Goal: Information Seeking & Learning: Find specific fact

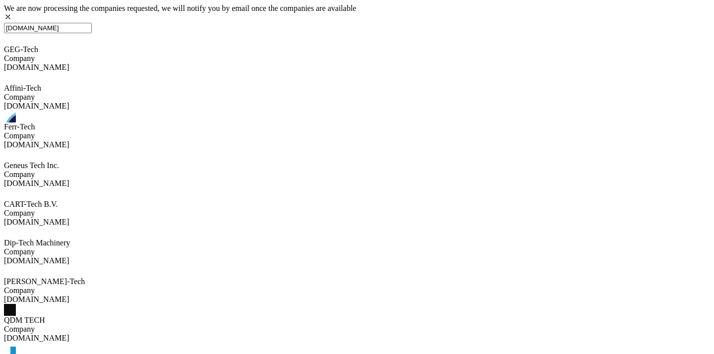
scroll to position [227, 0]
click at [92, 33] on input "predose-tech.com" at bounding box center [48, 28] width 88 height 10
type input "נ"
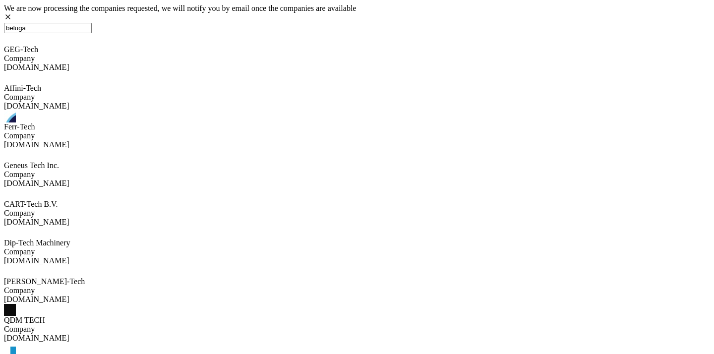
scroll to position [0, 0]
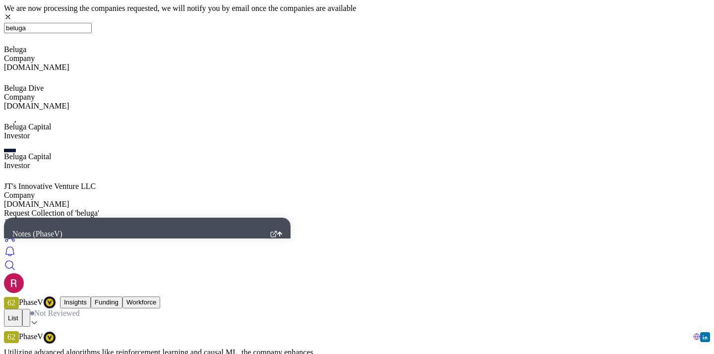
click at [92, 33] on input "beluga" at bounding box center [48, 28] width 88 height 10
paste input "https://www.belugahealth.com/"
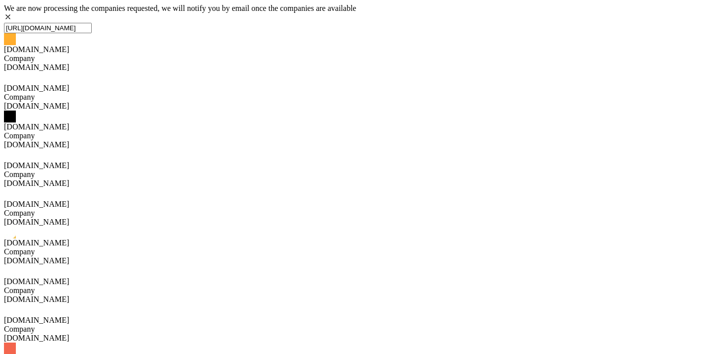
drag, startPoint x: 198, startPoint y: 88, endPoint x: 164, endPoint y: 84, distance: 33.9
click at [92, 33] on input "https://www.belugahealth.com" at bounding box center [48, 28] width 88 height 10
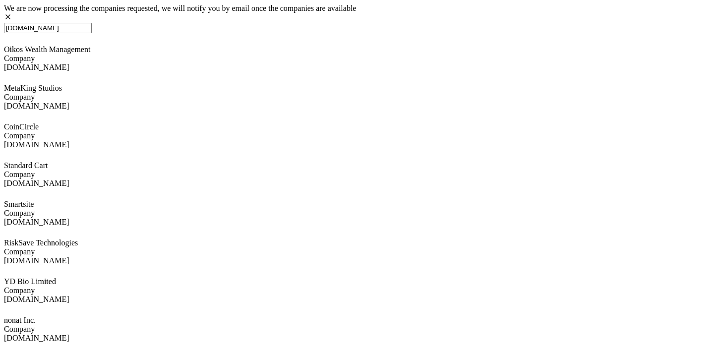
scroll to position [348, 0]
type input "www.belugahealth.com"
click at [92, 33] on input "www.belugahealth.com" at bounding box center [48, 28] width 88 height 10
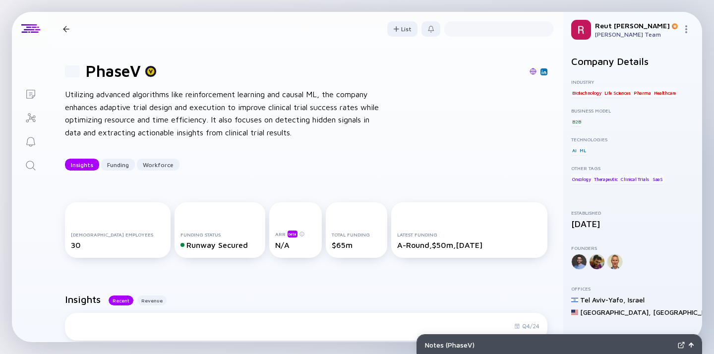
click at [32, 171] on icon "Search" at bounding box center [31, 166] width 12 height 12
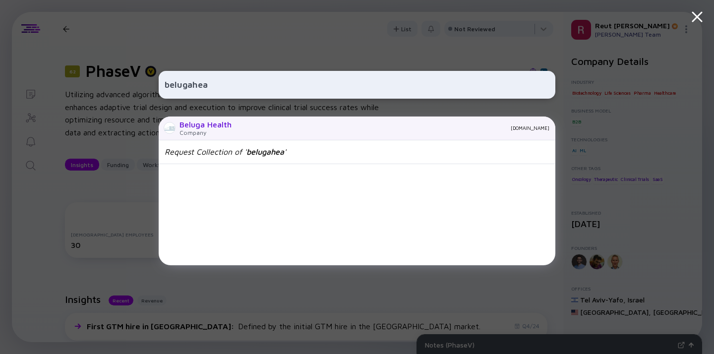
type input "belugahea"
click at [193, 131] on div "Company" at bounding box center [205, 132] width 52 height 7
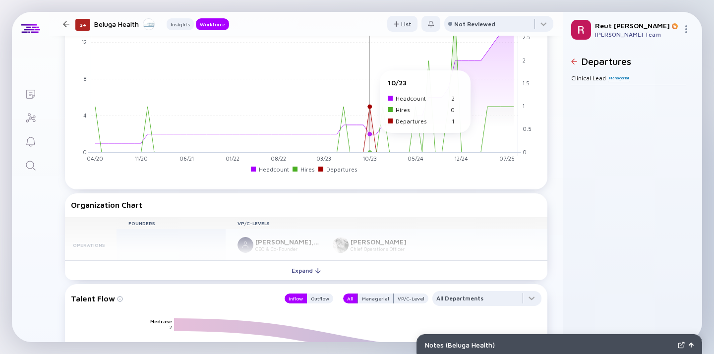
scroll to position [621, 0]
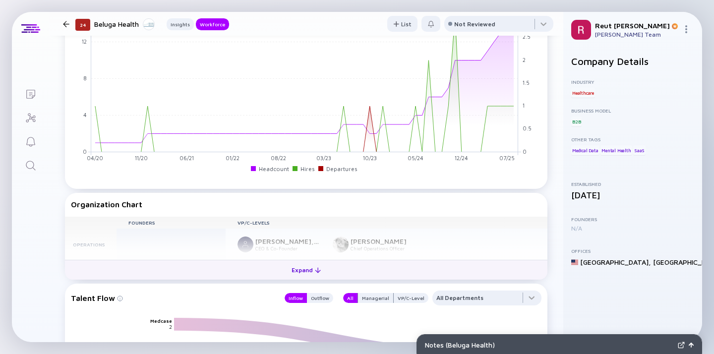
click at [312, 273] on div "Expand" at bounding box center [305, 269] width 41 height 15
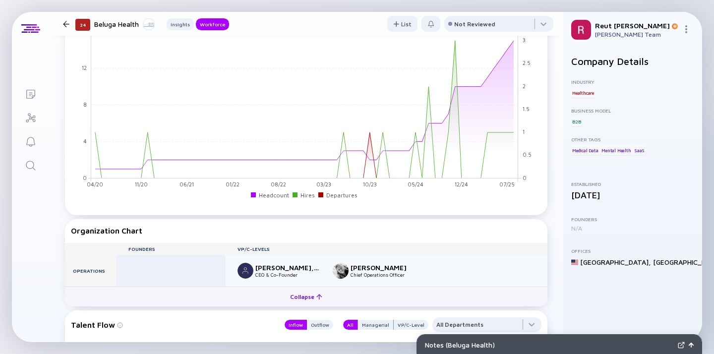
scroll to position [694, 0]
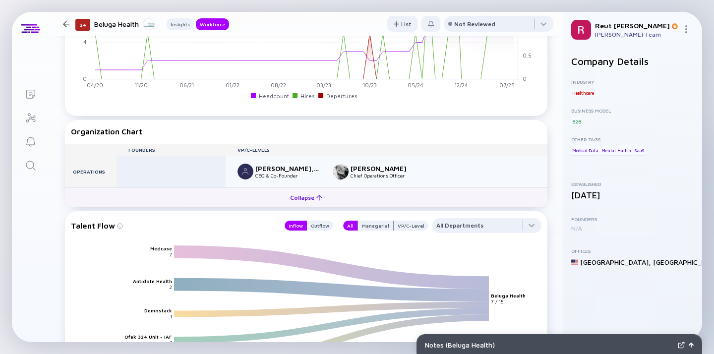
click at [322, 202] on div "Collapse" at bounding box center [306, 197] width 44 height 15
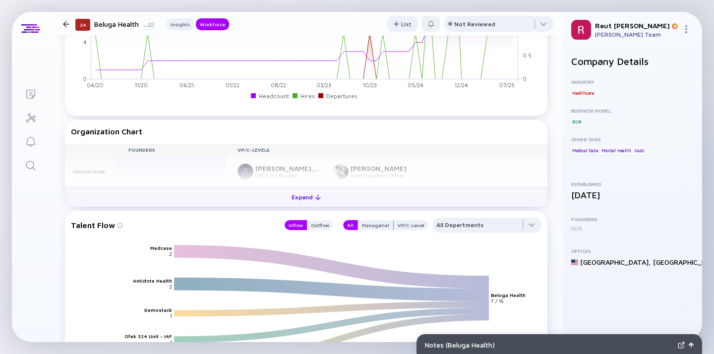
click at [321, 201] on div "Expand" at bounding box center [305, 196] width 41 height 15
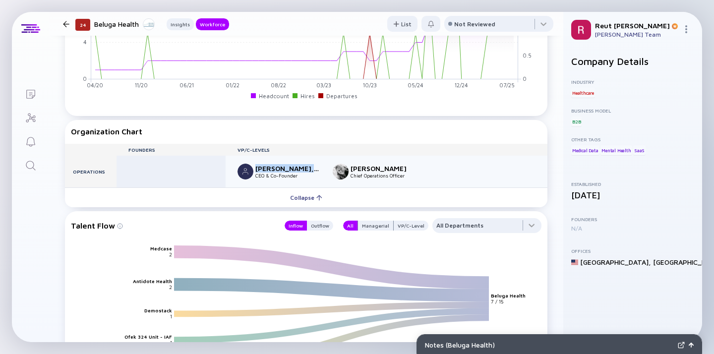
drag, startPoint x: 255, startPoint y: 167, endPoint x: 314, endPoint y: 167, distance: 59.0
click at [314, 167] on div "[PERSON_NAME], MD" at bounding box center [287, 168] width 65 height 8
copy div "[PERSON_NAME], MD"
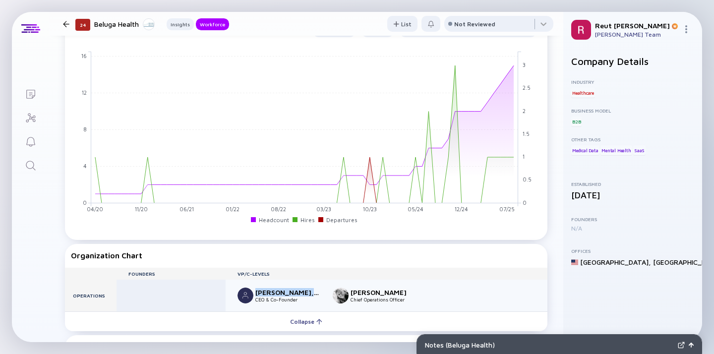
scroll to position [494, 0]
